Goal: Information Seeking & Learning: Learn about a topic

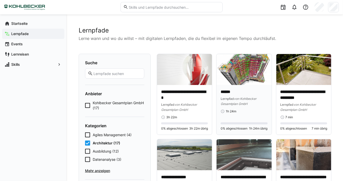
click at [230, 80] on img at bounding box center [244, 69] width 55 height 31
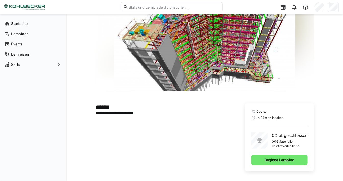
scroll to position [40, 0]
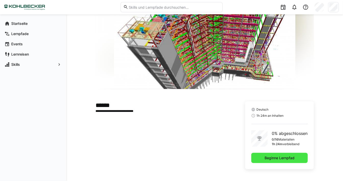
click at [267, 157] on span "Beginne Lernpfad" at bounding box center [279, 157] width 31 height 5
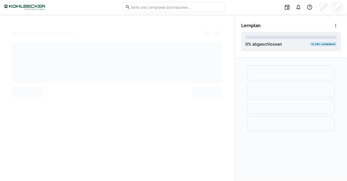
scroll to position [2, 0]
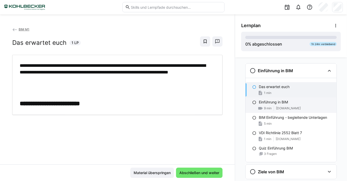
click at [261, 102] on p "Einführung in BIM" at bounding box center [273, 101] width 29 height 5
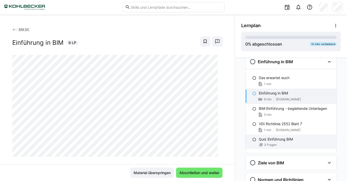
scroll to position [28, 0]
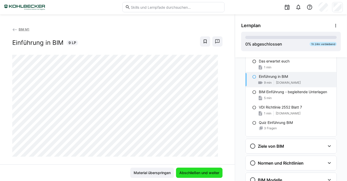
click at [196, 172] on span "Abschließen und weiter" at bounding box center [199, 172] width 41 height 5
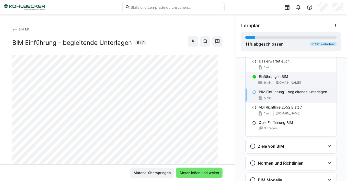
click at [262, 76] on p "Einführung in BIM" at bounding box center [273, 76] width 29 height 5
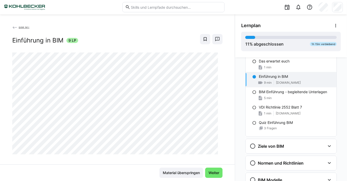
scroll to position [8, 0]
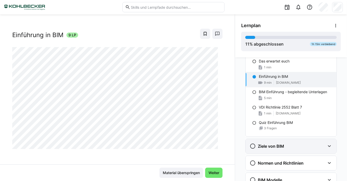
click at [327, 145] on eds-icon at bounding box center [329, 146] width 6 height 6
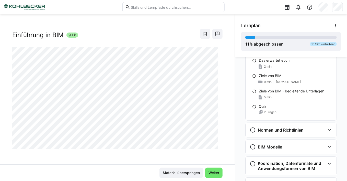
scroll to position [104, 0]
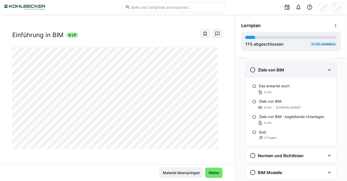
click at [328, 71] on eds-icon at bounding box center [329, 70] width 6 height 6
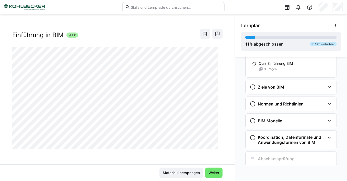
scroll to position [86, 0]
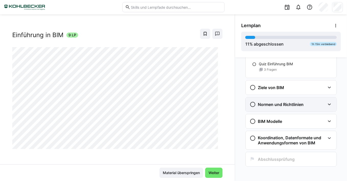
click at [326, 103] on eds-icon at bounding box center [329, 104] width 6 height 6
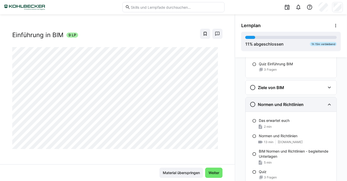
scroll to position [104, 0]
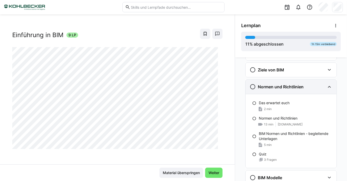
click at [328, 87] on eds-icon at bounding box center [329, 87] width 6 height 6
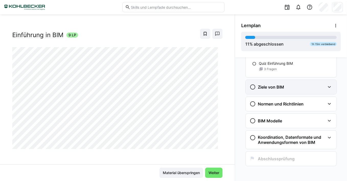
scroll to position [86, 0]
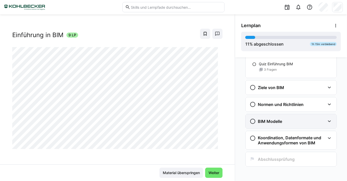
click at [328, 122] on eds-icon at bounding box center [329, 121] width 6 height 6
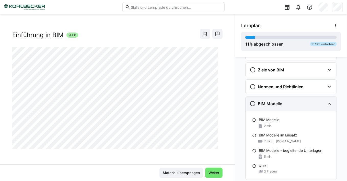
click at [329, 103] on eds-icon at bounding box center [329, 103] width 6 height 6
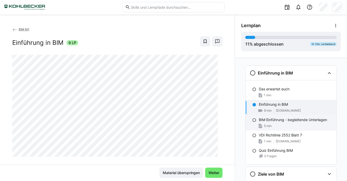
scroll to position [26, 0]
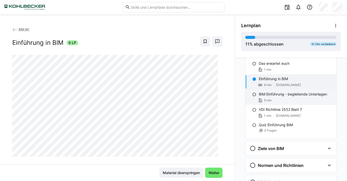
click at [270, 95] on p "BIM Einführung - begleitende Unterlagen" at bounding box center [293, 93] width 68 height 5
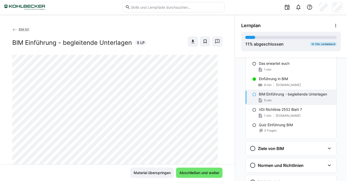
click at [252, 95] on eds-icon at bounding box center [254, 94] width 4 height 4
click at [278, 95] on p "BIM Einführung - begleitende Unterlagen" at bounding box center [293, 93] width 68 height 5
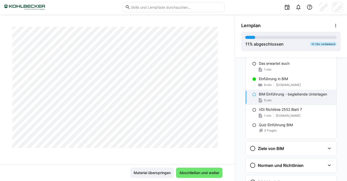
scroll to position [255, 0]
click at [185, 173] on span "Abschließen und weiter" at bounding box center [199, 172] width 41 height 5
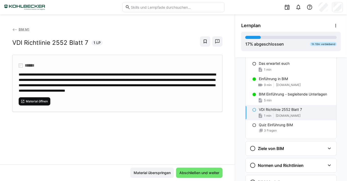
click at [43, 103] on span "Material öffnen" at bounding box center [36, 101] width 23 height 4
click at [144, 173] on span "Material überspringen" at bounding box center [152, 172] width 39 height 5
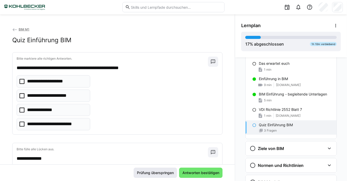
click at [146, 174] on span "Prüfung überspringen" at bounding box center [155, 172] width 38 height 5
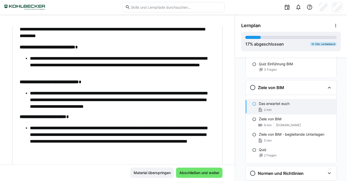
scroll to position [144, 0]
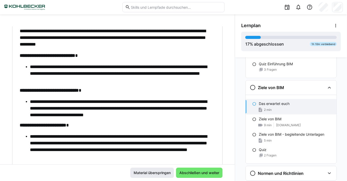
click at [161, 172] on span "Material überspringen" at bounding box center [152, 172] width 39 height 5
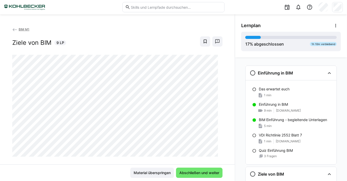
scroll to position [8, 0]
